Goal: Information Seeking & Learning: Learn about a topic

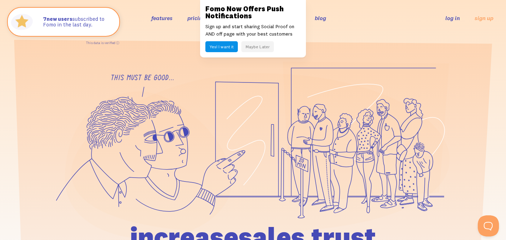
click at [259, 44] on button "Maybe Later" at bounding box center [257, 46] width 32 height 11
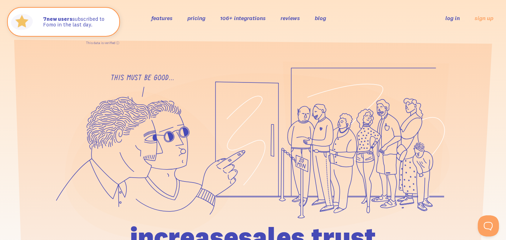
click at [204, 20] on link "pricing" at bounding box center [196, 17] width 18 height 7
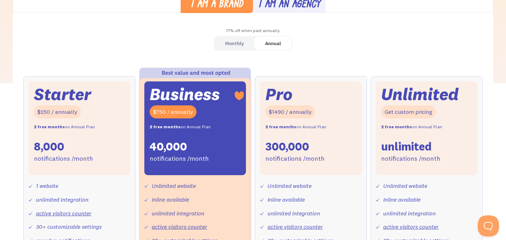
click at [241, 41] on div "Monthly" at bounding box center [234, 43] width 19 height 10
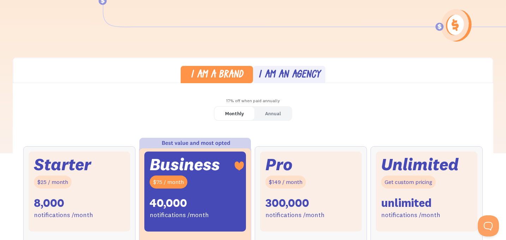
scroll to position [116, 0]
